Goal: Navigation & Orientation: Find specific page/section

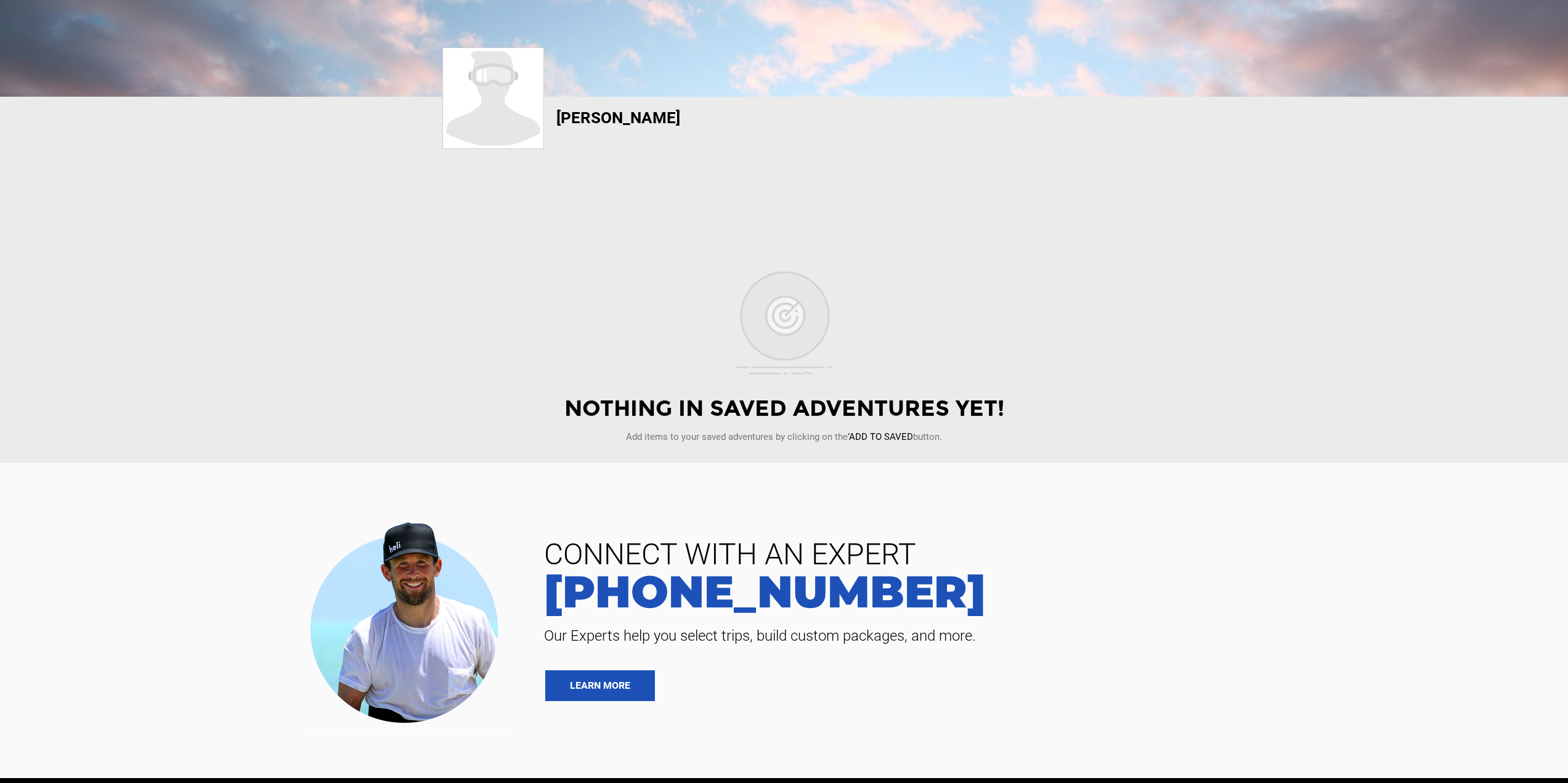
scroll to position [370, 0]
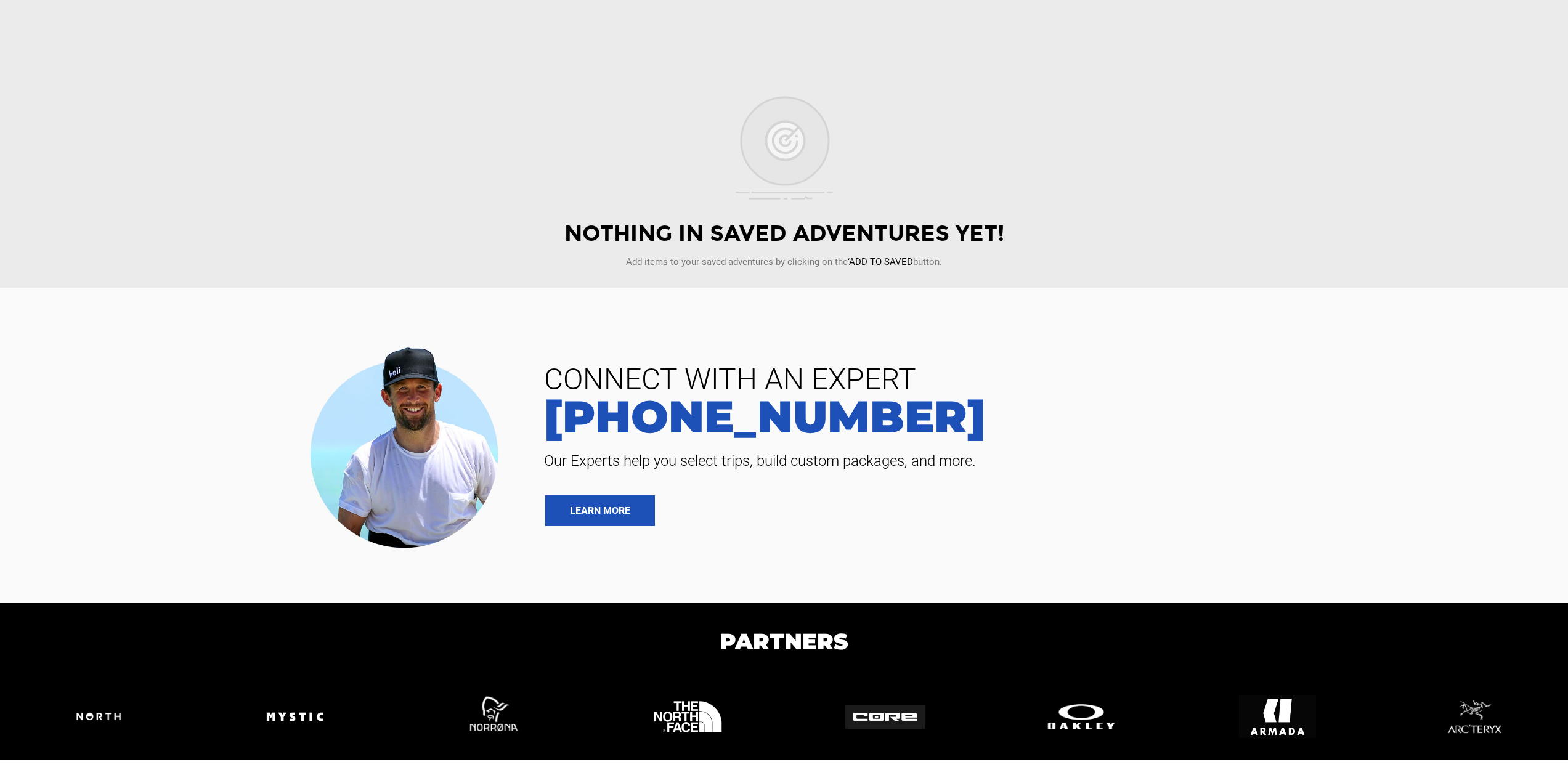
drag, startPoint x: 647, startPoint y: 449, endPoint x: 812, endPoint y: 444, distance: 165.1
click at [812, 444] on div "CONNECT WITH AN EXPERT [PHONE_NUMBER] Our Experts help you select trips, build …" at bounding box center [1042, 445] width 1034 height 161
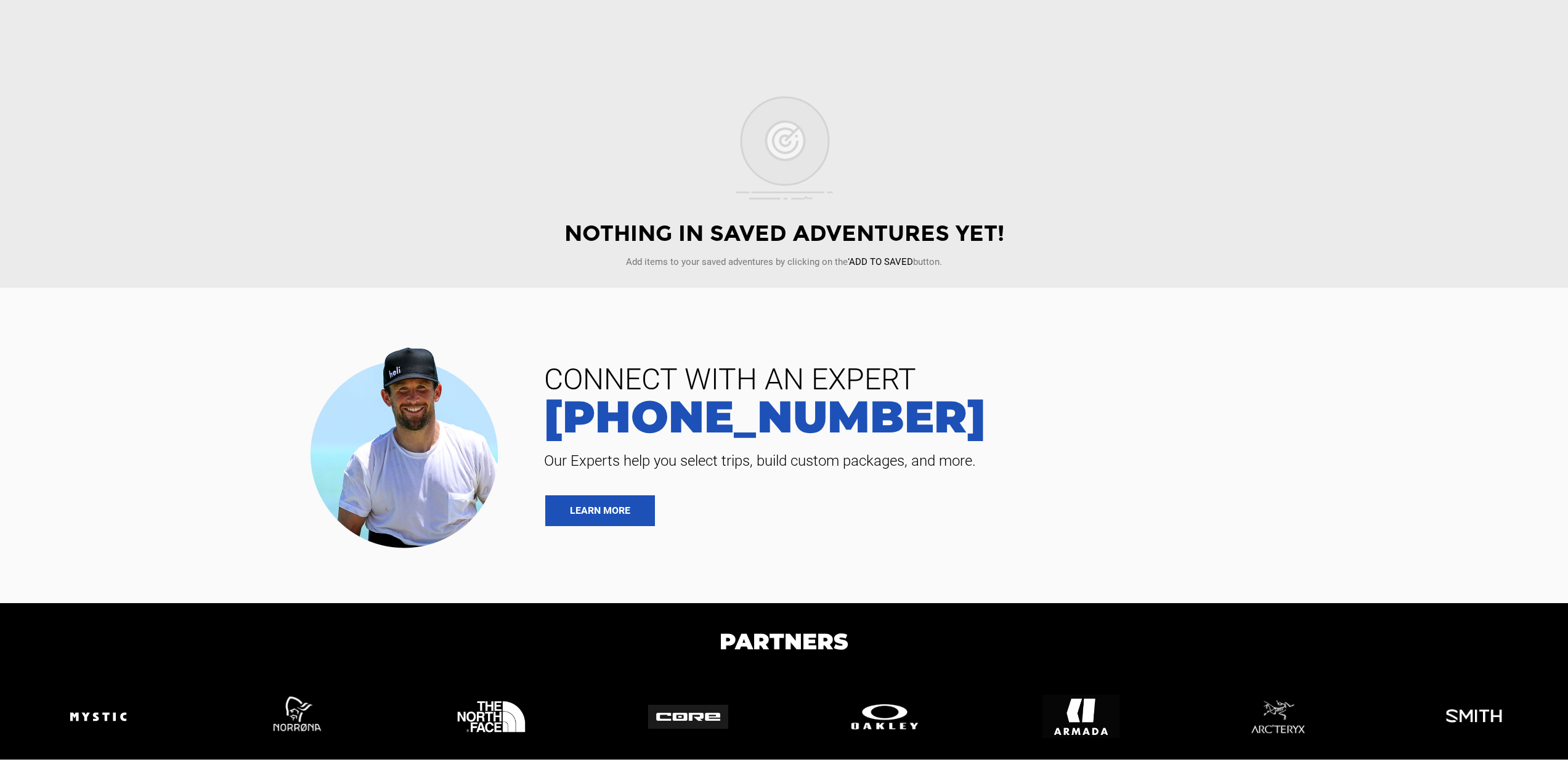
click at [80, 722] on img at bounding box center [98, 717] width 77 height 77
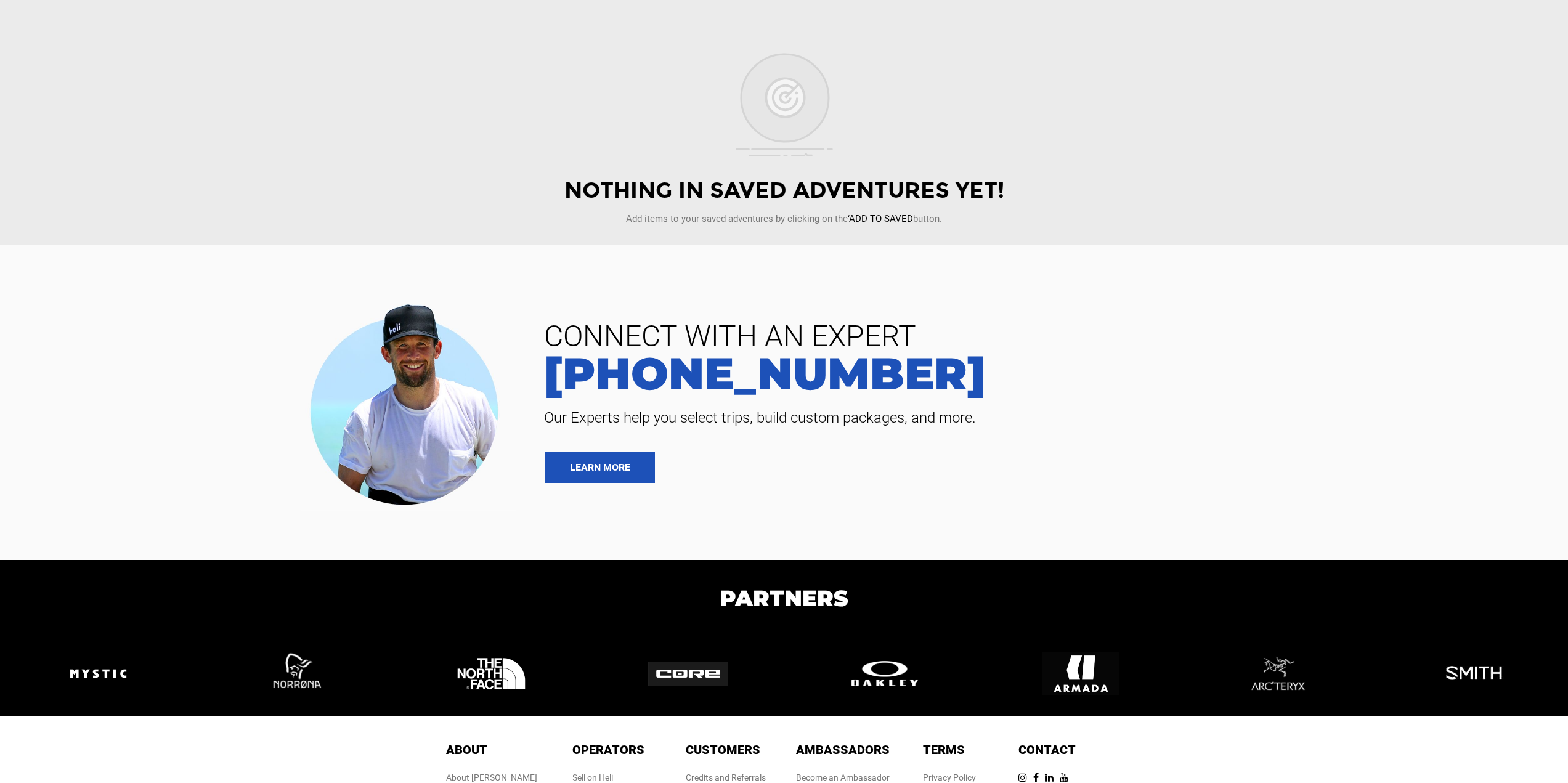
scroll to position [518, 0]
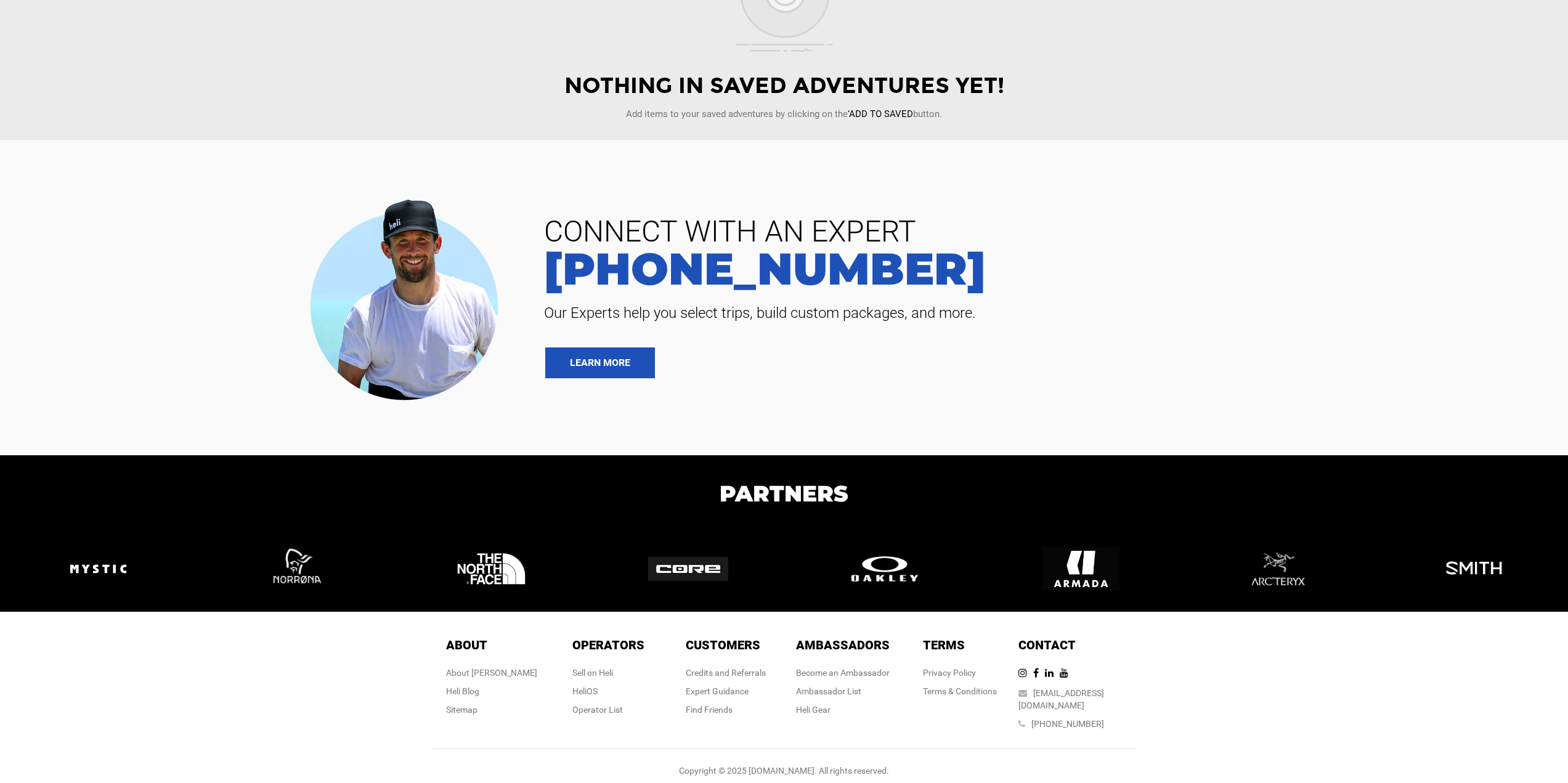
click at [1098, 354] on div "CONNECT WITH AN EXPERT [PHONE_NUMBER] Our Experts help you select trips, build …" at bounding box center [1042, 297] width 1034 height 161
click at [379, 684] on div "About About About [PERSON_NAME] Blog Sitemap Operators Operators Sell on [PERSO…" at bounding box center [784, 704] width 1568 height 183
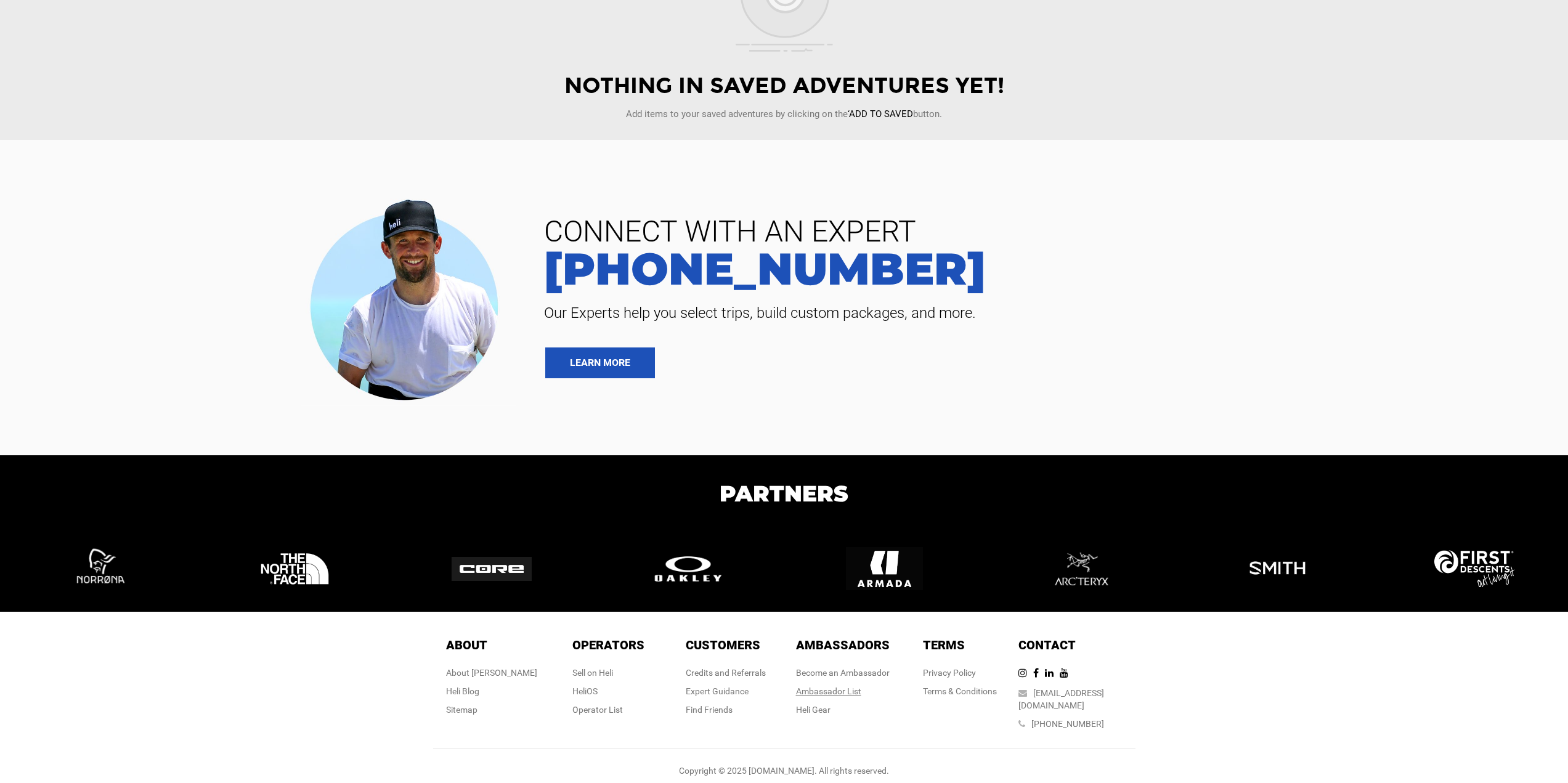
drag, startPoint x: 845, startPoint y: 694, endPoint x: 811, endPoint y: 694, distance: 34.0
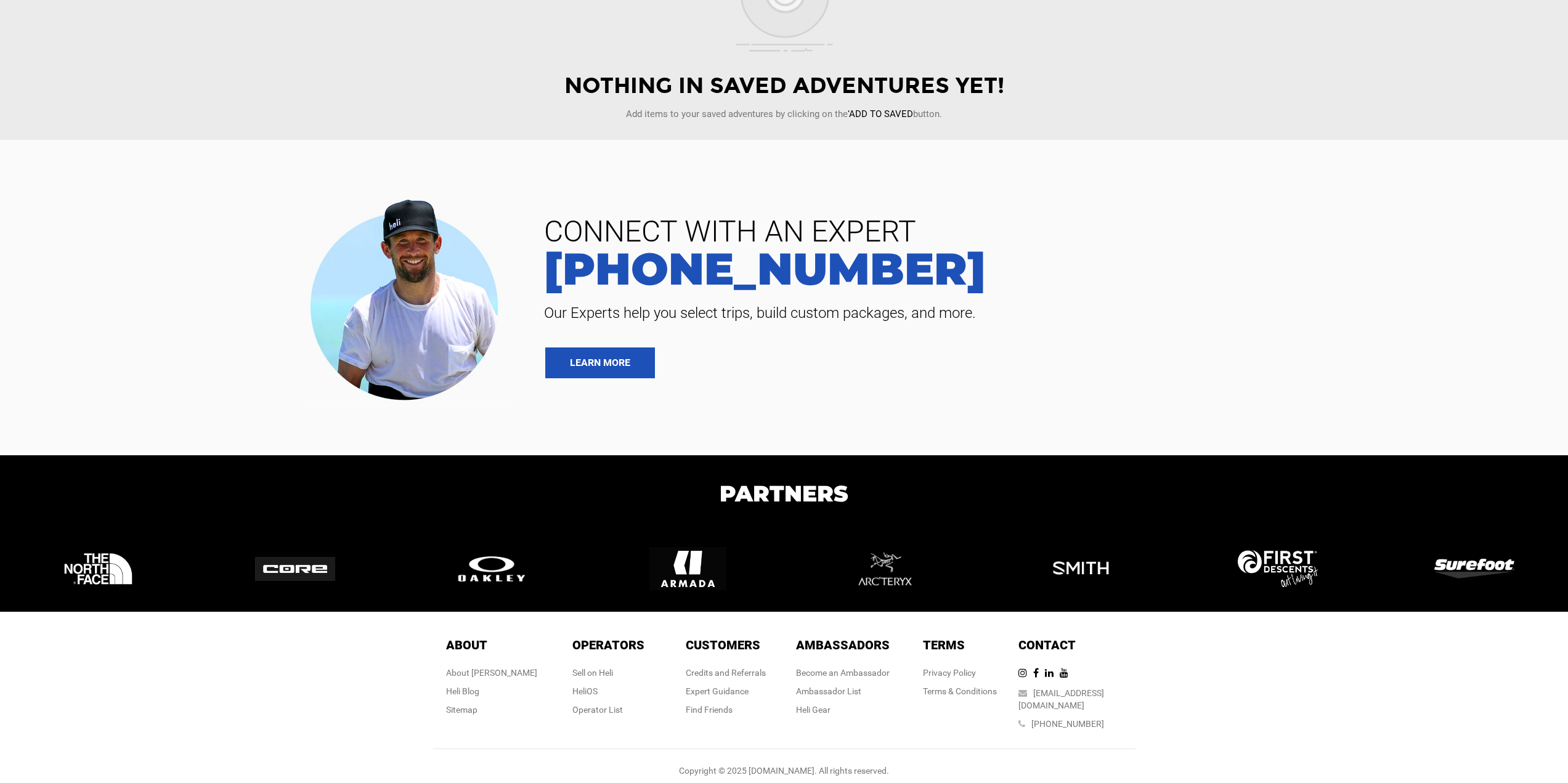
drag, startPoint x: 811, startPoint y: 694, endPoint x: 877, endPoint y: 702, distance: 66.5
click at [877, 702] on div "Become an Ambassador Ambassador List [PERSON_NAME]" at bounding box center [843, 692] width 94 height 49
click at [845, 689] on div "Ambassador List" at bounding box center [843, 691] width 94 height 12
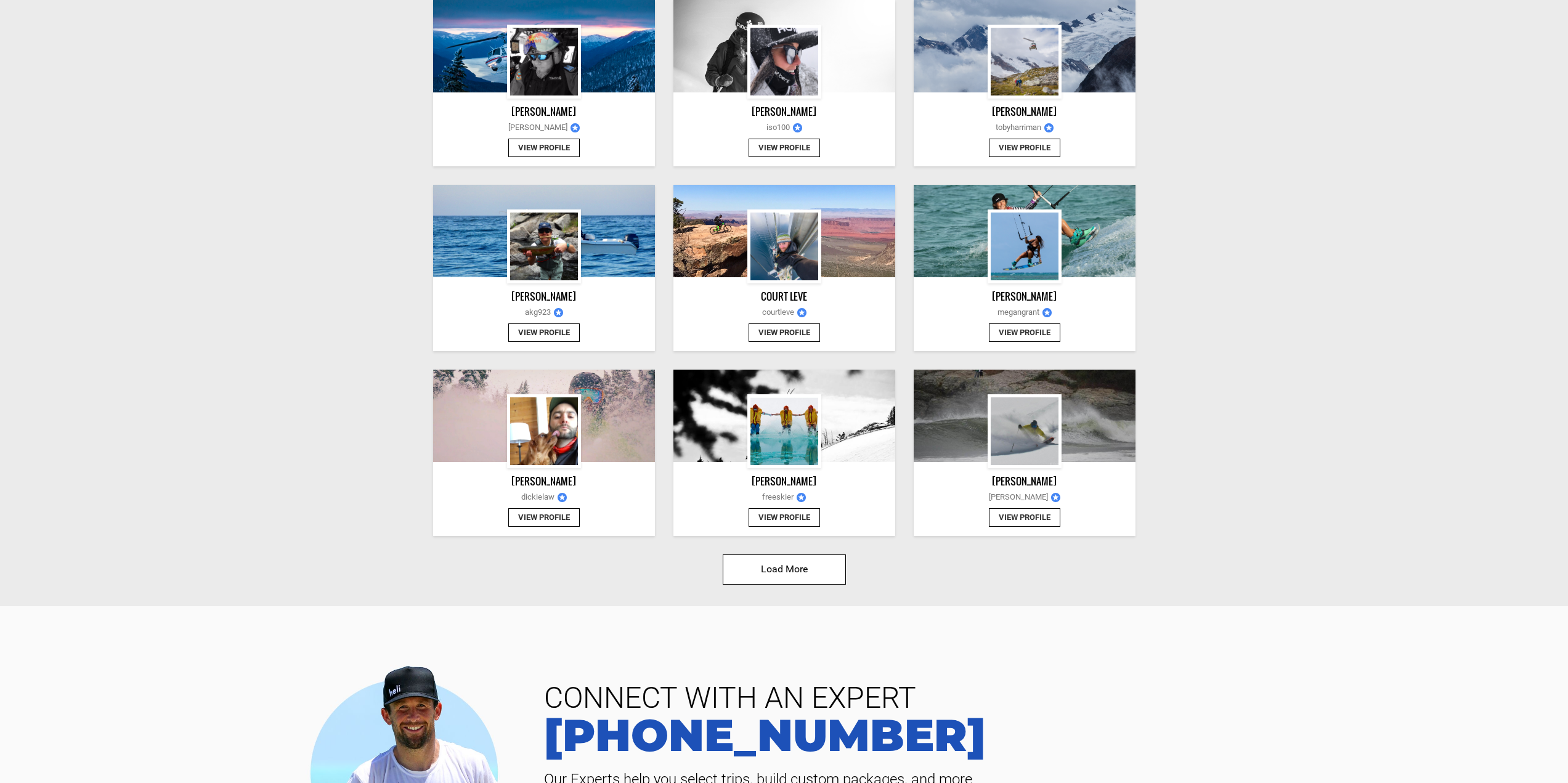
scroll to position [1171, 0]
